Goal: Information Seeking & Learning: Learn about a topic

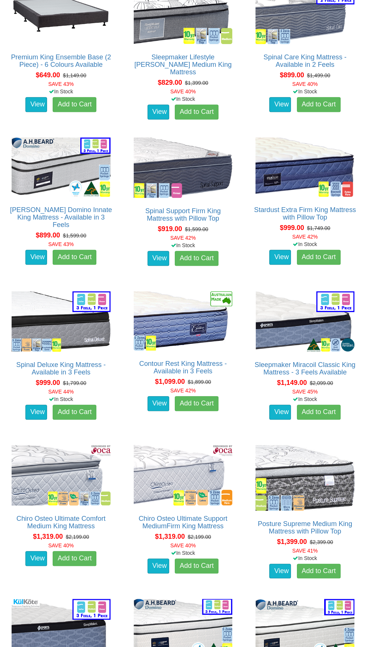
scroll to position [606, 0]
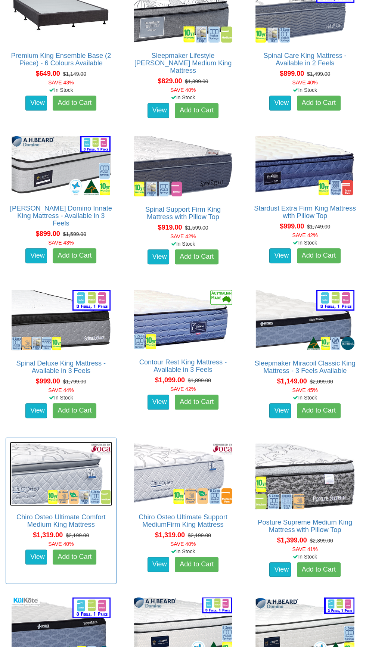
click at [43, 471] on img at bounding box center [61, 474] width 103 height 64
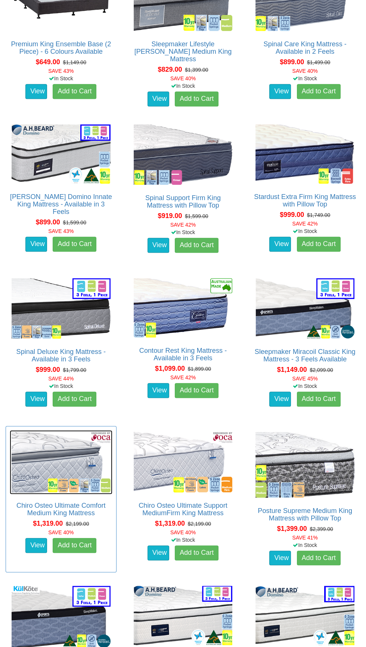
scroll to position [652, 0]
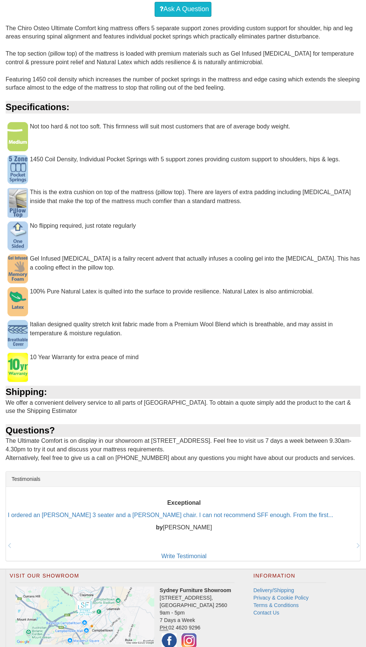
scroll to position [276, 0]
